Goal: Information Seeking & Learning: Obtain resource

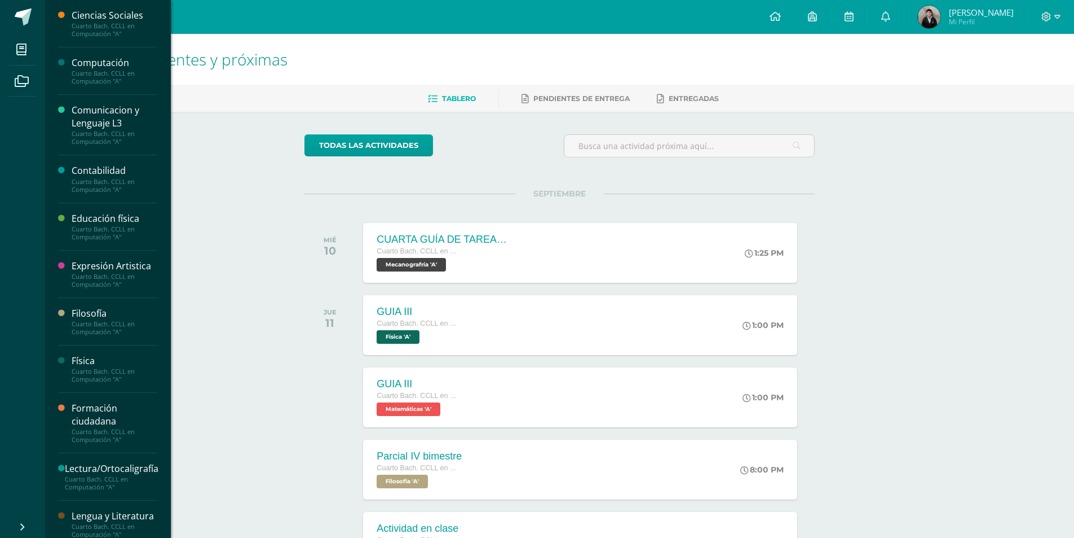
click at [134, 7] on div "Ciencias Sociales Cuarto [PERSON_NAME]. CCLL en Computación "A"" at bounding box center [107, 23] width 99 height 47
click at [108, 27] on div "Cuarto Bach. CCLL en Computación "A"" at bounding box center [115, 30] width 86 height 16
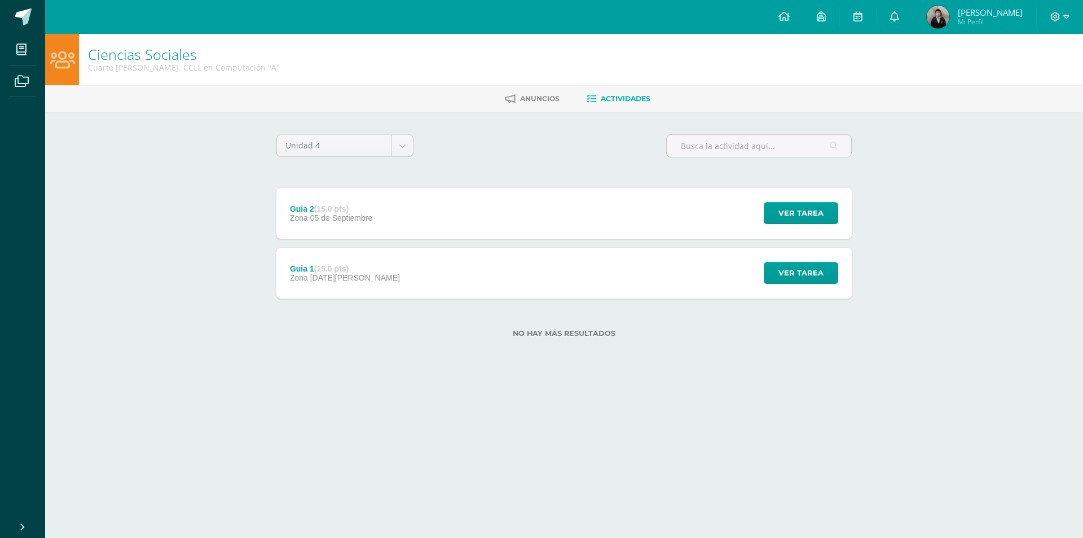
click at [538, 221] on div "Guia 2 (15.0 pts) Zona 05 de Septiembre Ver tarea Guia 2 Ciencias Sociales Carg…" at bounding box center [563, 213] width 575 height 51
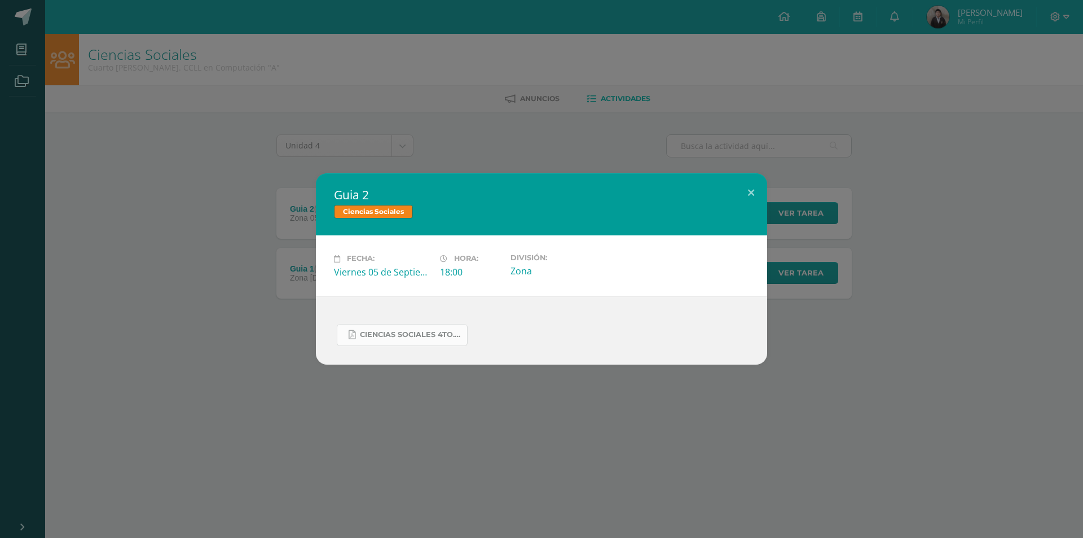
click at [424, 337] on span "Ciencias Sociales 4to..docx.pdf" at bounding box center [411, 334] width 102 height 9
